Goal: Answer question/provide support

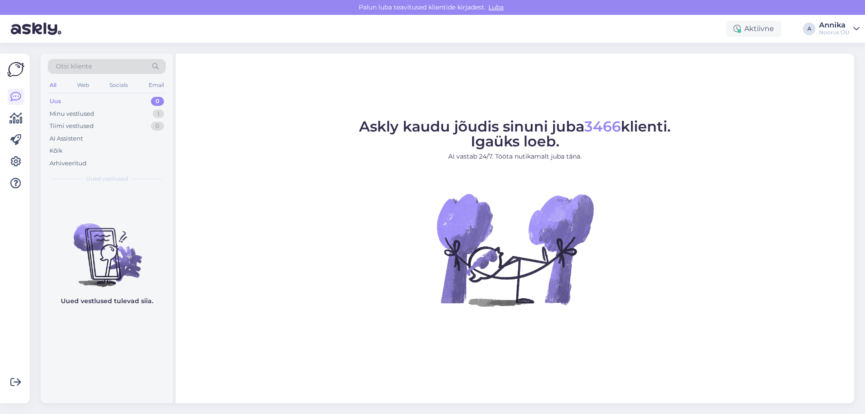
click at [26, 358] on div "Võimalused Veendu, et Askly loob sulle väärtust. Sulge Ühenda FB ja IG sõnumid …" at bounding box center [15, 229] width 30 height 350
click at [134, 112] on div "Minu vestlused 1" at bounding box center [107, 114] width 118 height 13
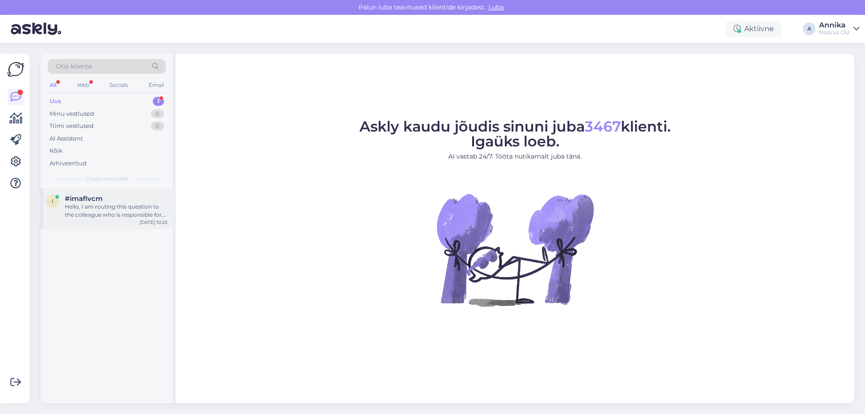
click at [87, 218] on div "Hello, I am routing this question to the colleague who is responsible for this …" at bounding box center [116, 211] width 103 height 16
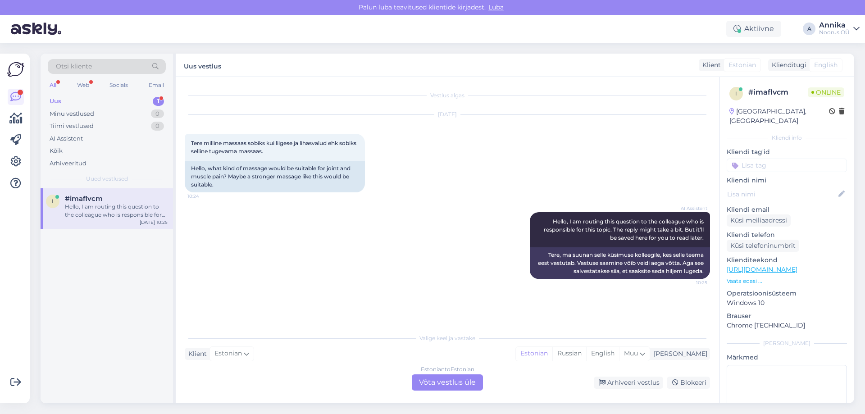
click at [438, 380] on div "Estonian to Estonian Võta vestlus üle" at bounding box center [447, 382] width 71 height 16
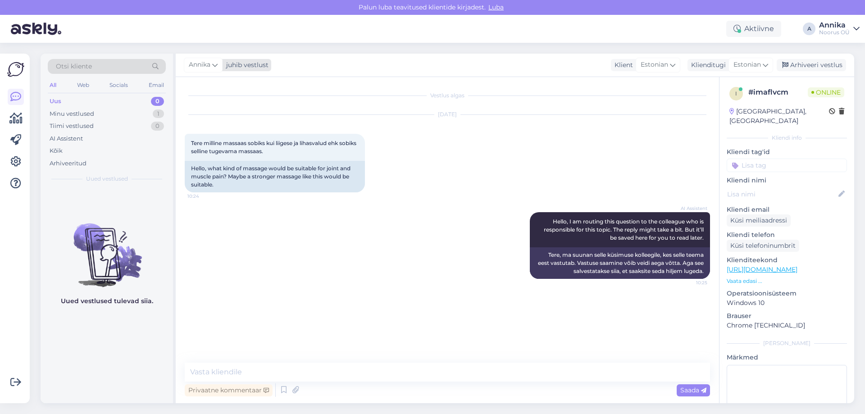
click at [209, 66] on span "Annika" at bounding box center [200, 65] width 22 height 10
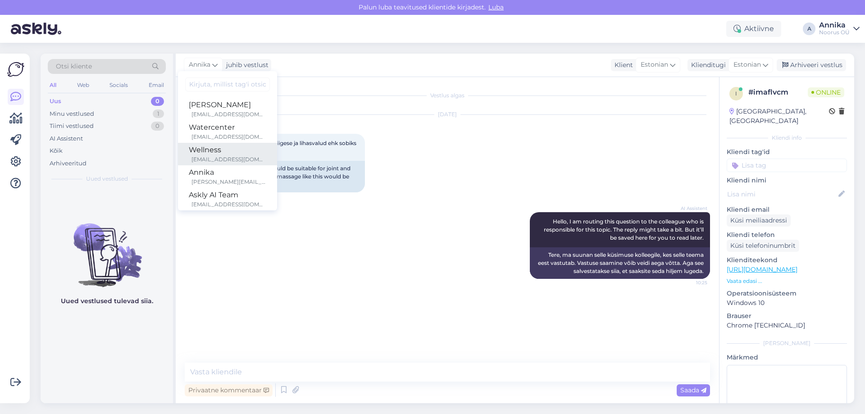
click at [243, 146] on div "Wellness" at bounding box center [227, 150] width 77 height 11
